Goal: Find specific page/section: Find specific page/section

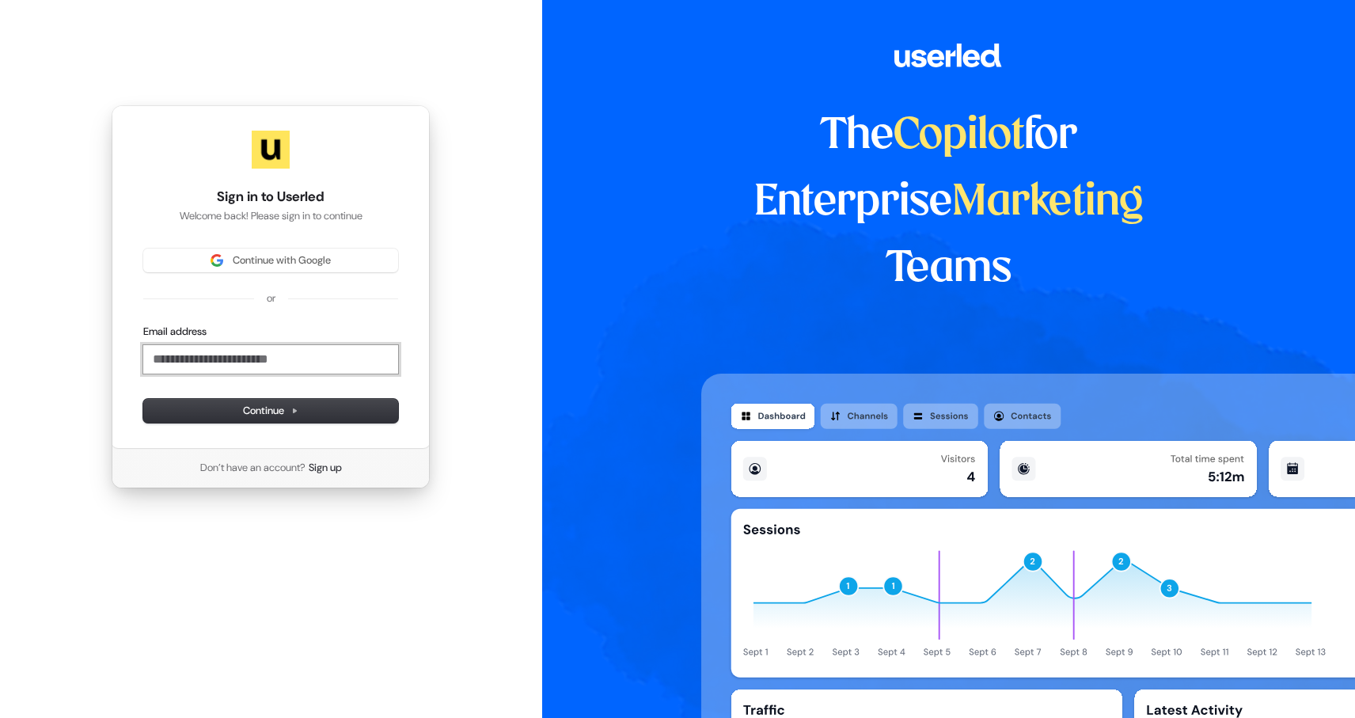
click at [209, 362] on input "Email address" at bounding box center [270, 359] width 255 height 29
click at [245, 417] on span "Continue" at bounding box center [270, 411] width 55 height 14
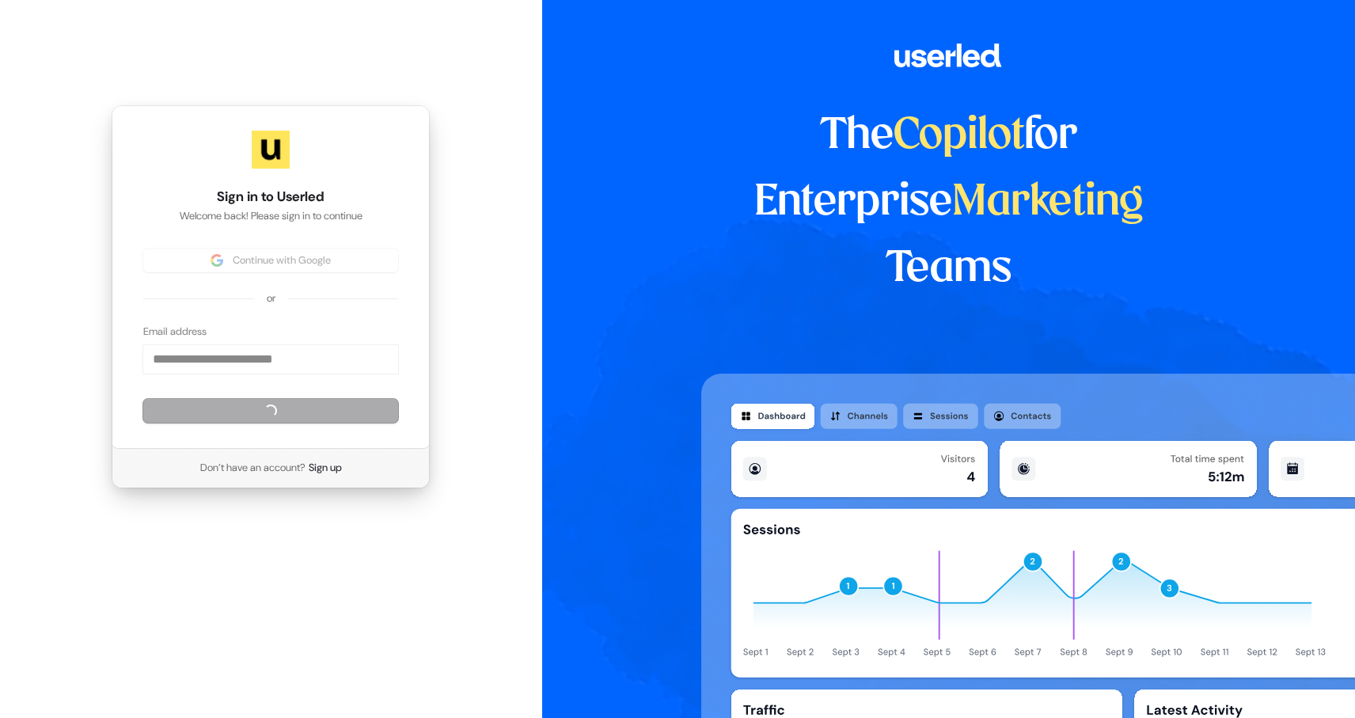
type input "**********"
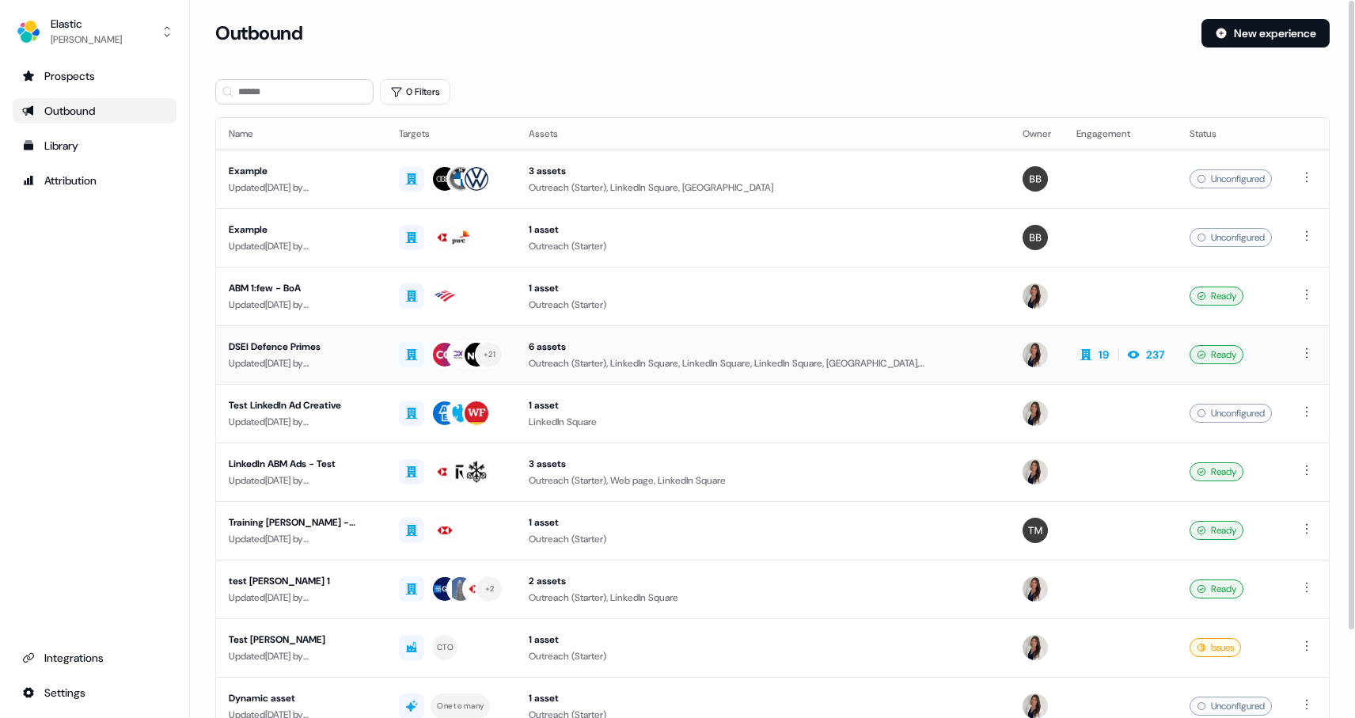
click at [285, 346] on div "DSEI Defence Primes" at bounding box center [301, 347] width 145 height 16
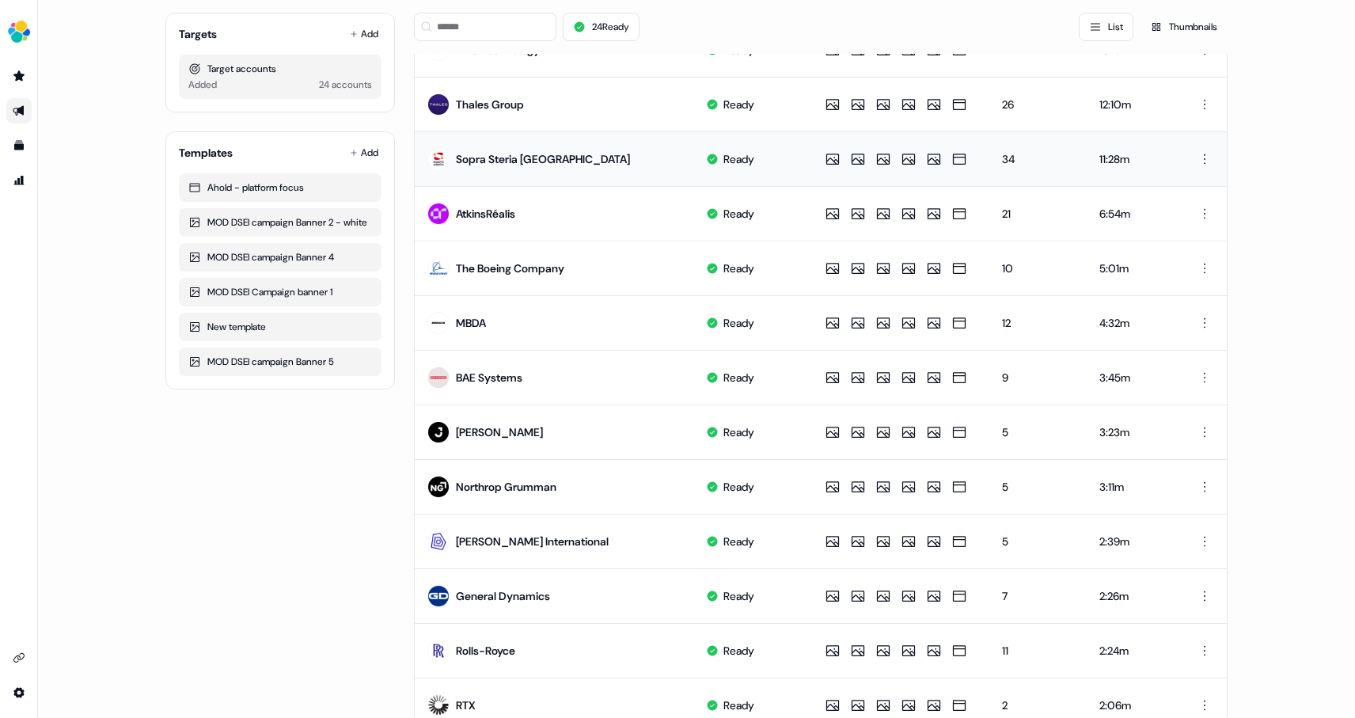
scroll to position [300, 0]
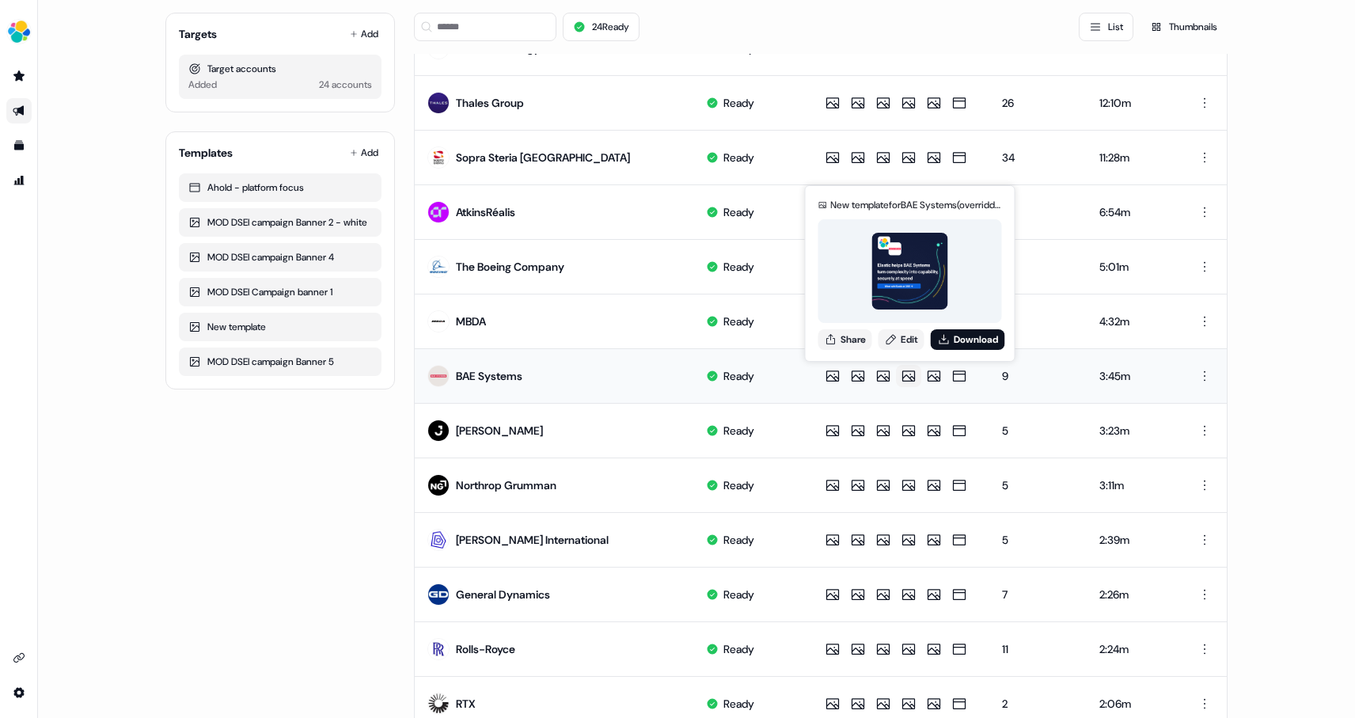
click at [905, 279] on img at bounding box center [910, 271] width 77 height 77
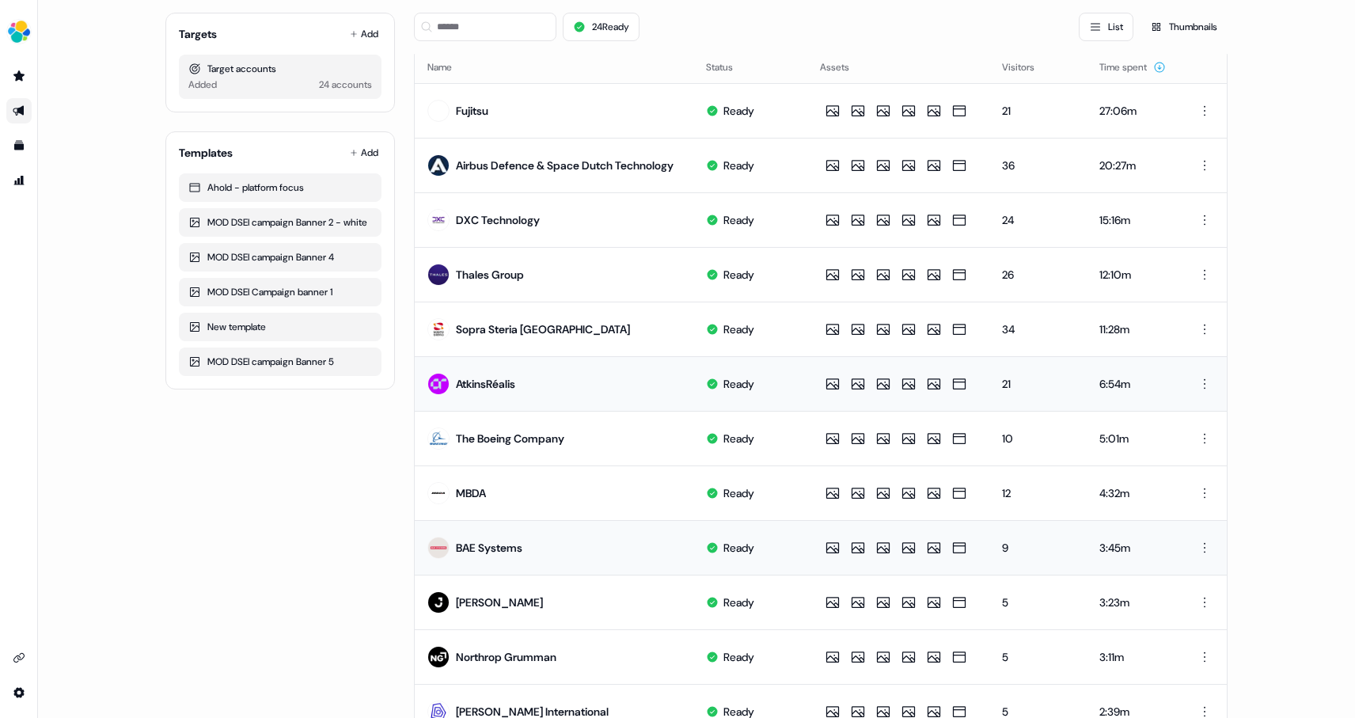
scroll to position [0, 0]
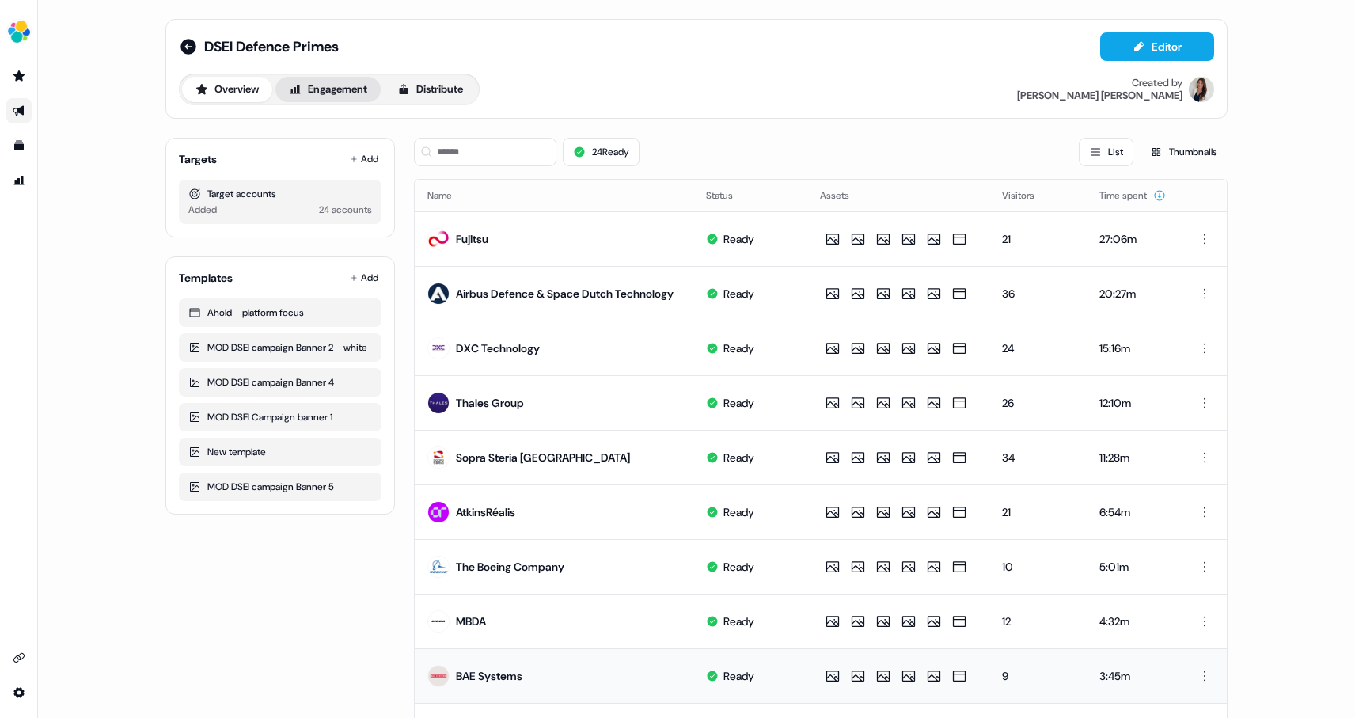
click at [289, 89] on icon at bounding box center [295, 89] width 13 height 13
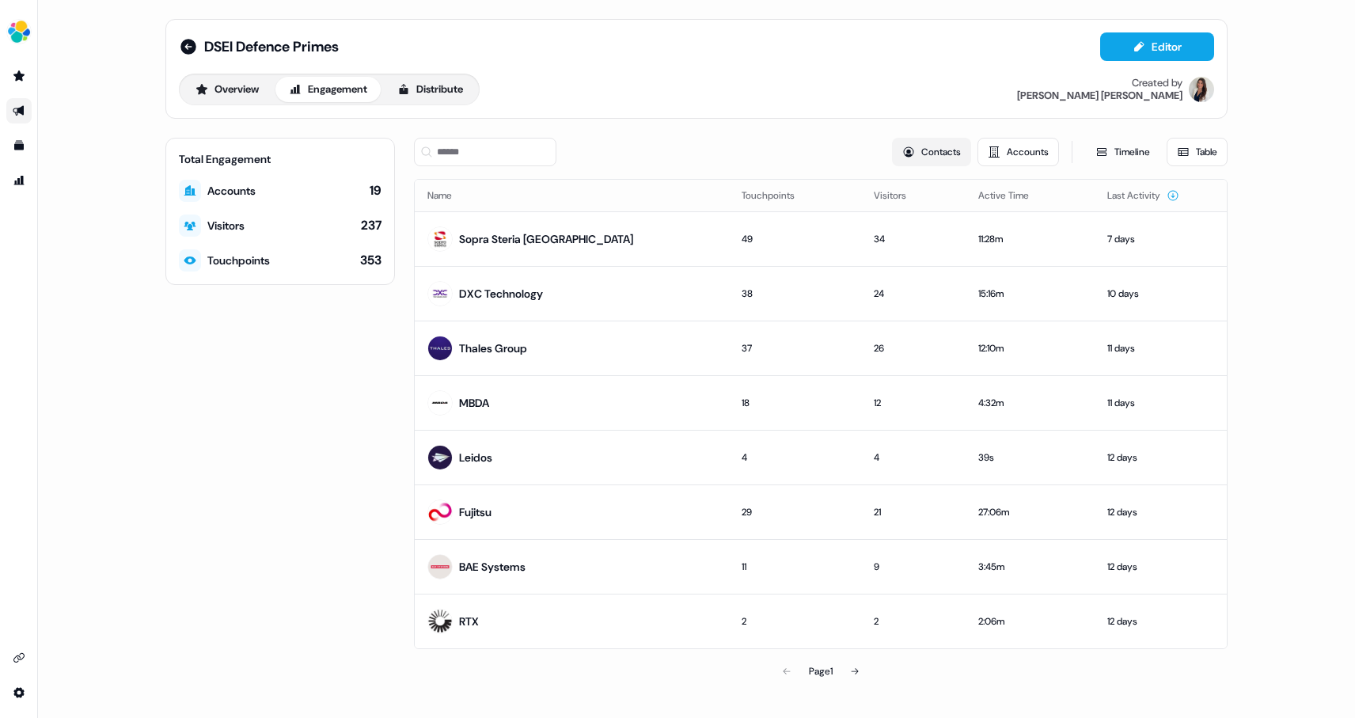
click at [915, 151] on button "Contacts" at bounding box center [931, 152] width 79 height 29
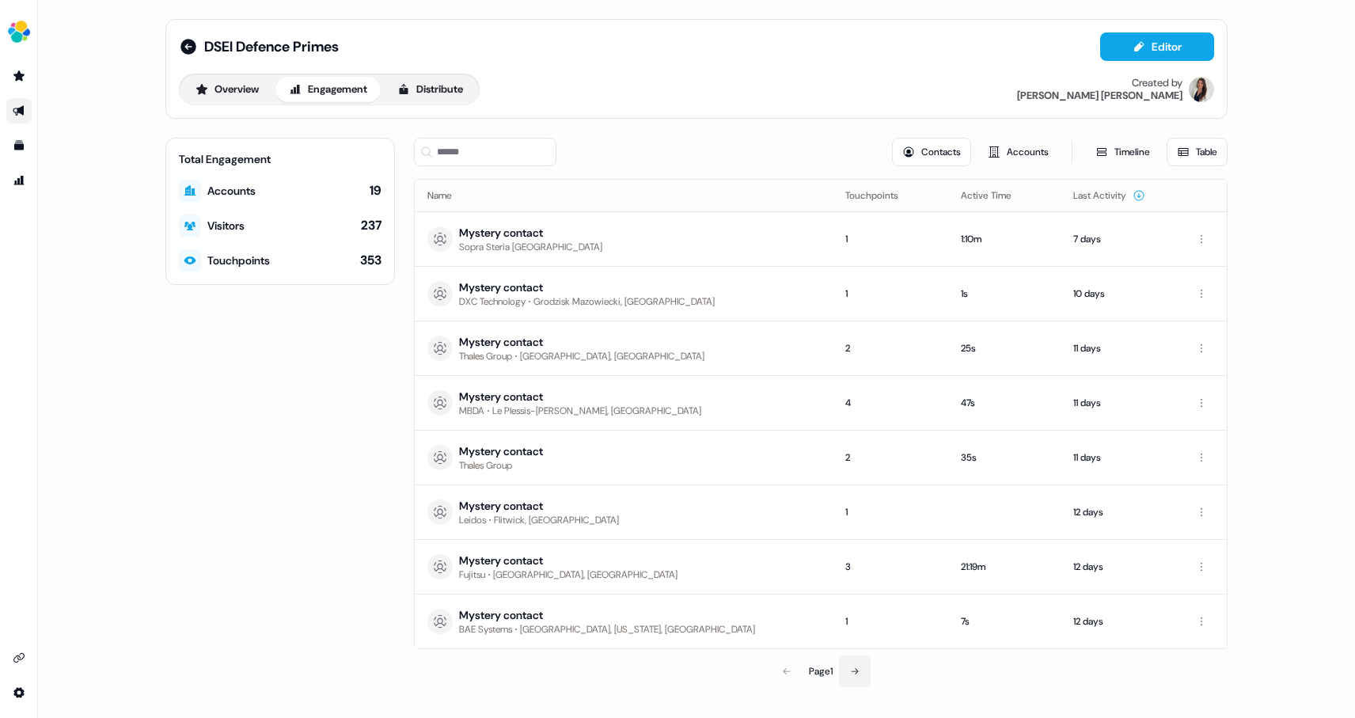
click at [859, 675] on icon at bounding box center [855, 672] width 10 height 10
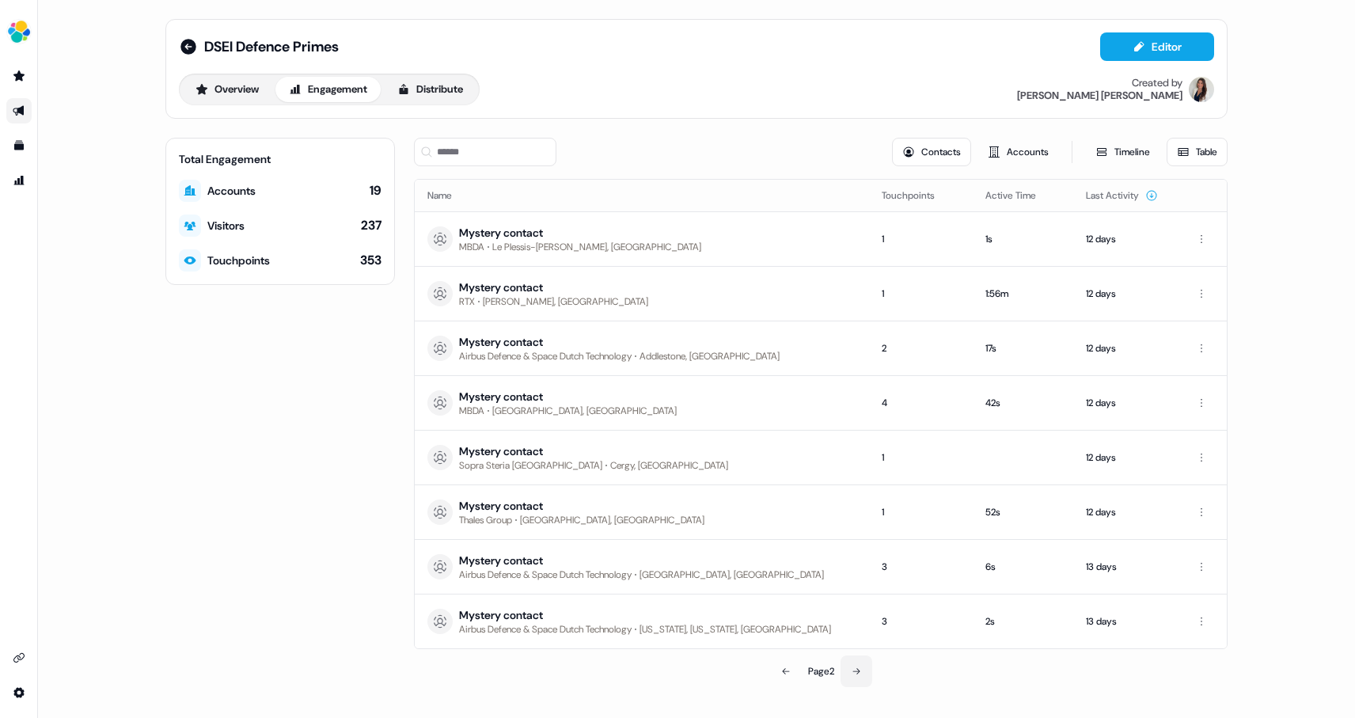
click at [860, 672] on icon at bounding box center [857, 672] width 10 height 10
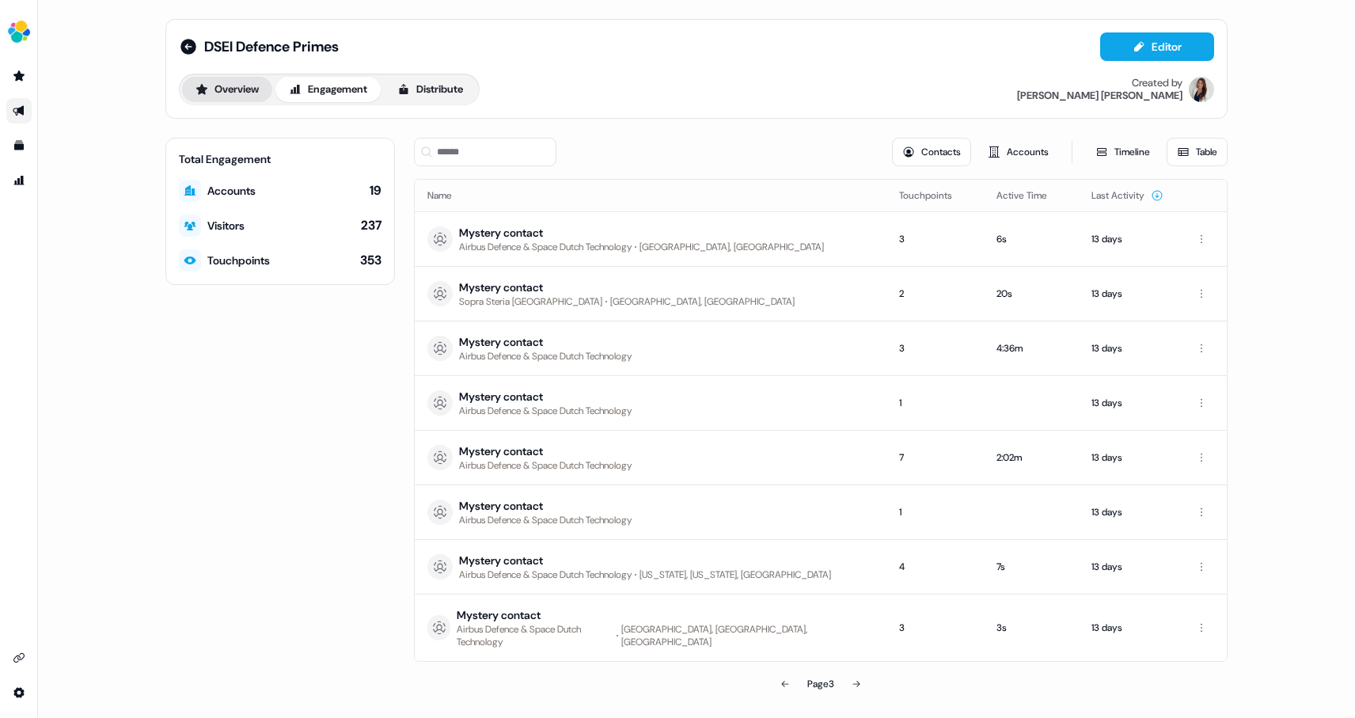
click at [230, 95] on button "Overview" at bounding box center [227, 89] width 90 height 25
